Goal: Transaction & Acquisition: Obtain resource

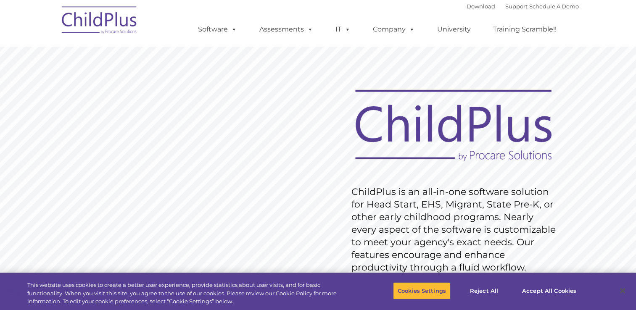
click at [138, 154] on rs-slide "Request Pricing ChildPlus is an all-in-one software solution for Head Start, EH…" at bounding box center [318, 218] width 636 height 378
